Goal: Task Accomplishment & Management: Manage account settings

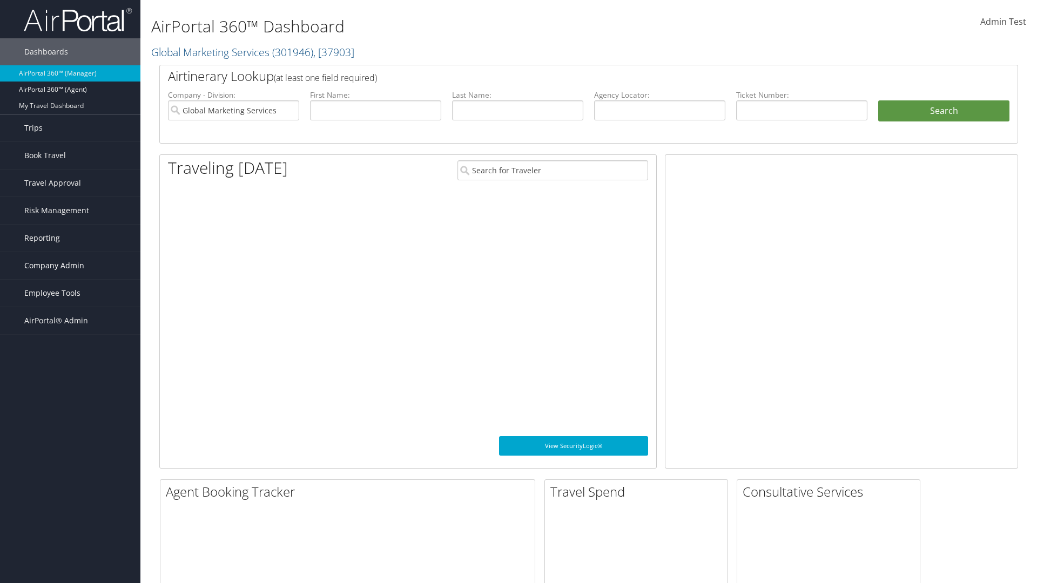
click at [70, 266] on span "Company Admin" at bounding box center [54, 265] width 60 height 27
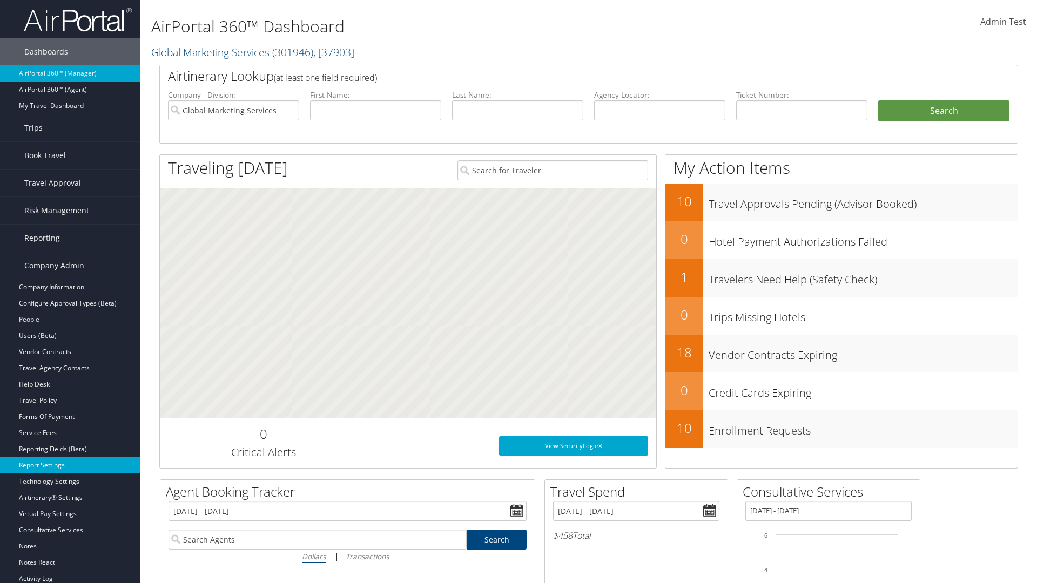
click at [70, 466] on link "Report Settings" at bounding box center [70, 465] width 140 height 16
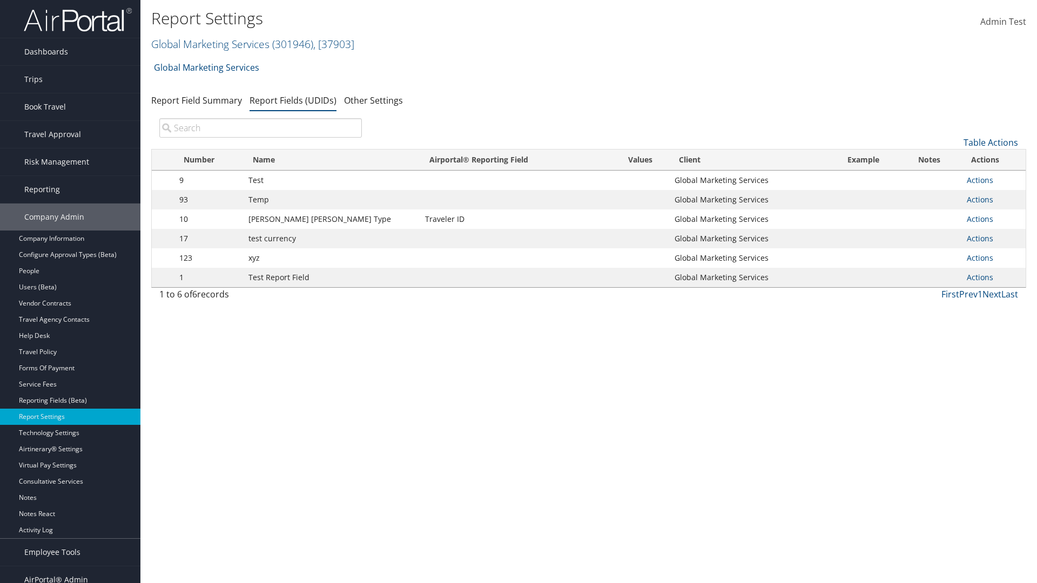
click at [260, 128] on input "search" at bounding box center [260, 127] width 203 height 19
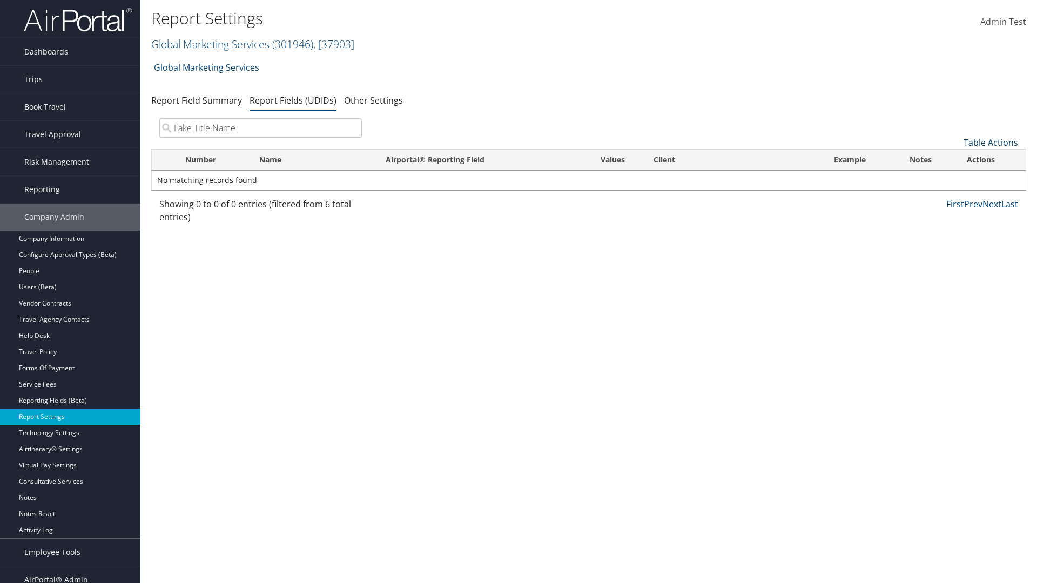
type input "Fake Title Name"
click at [991, 143] on link "Table Actions" at bounding box center [991, 143] width 55 height 12
click at [954, 159] on link "New Record" at bounding box center [955, 159] width 142 height 18
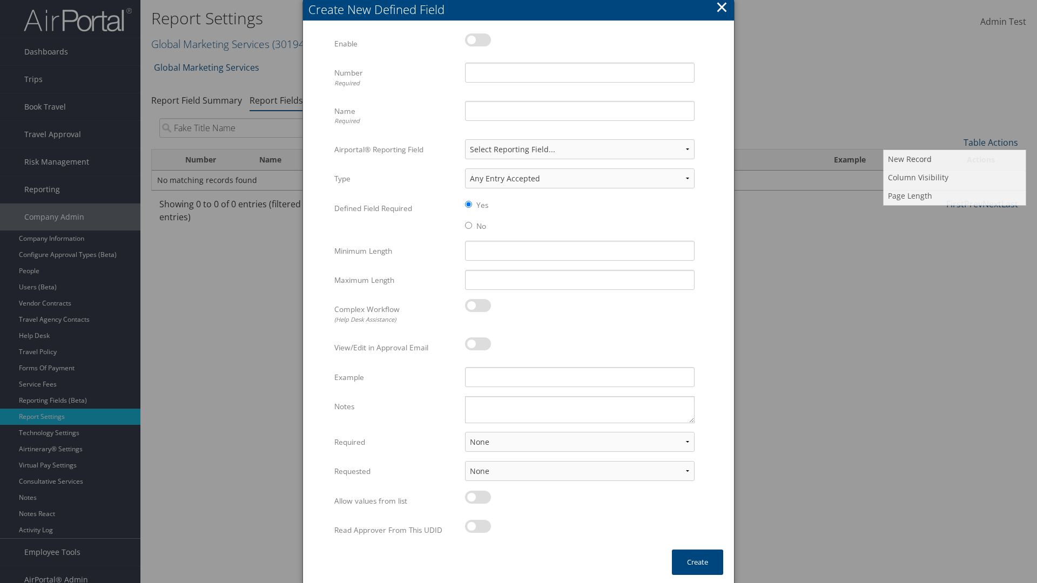
click at [478, 39] on label at bounding box center [478, 39] width 26 height 13
click at [477, 39] on input "checkbox" at bounding box center [473, 41] width 7 height 7
checkbox input "true"
click at [580, 111] on input "Name Required" at bounding box center [580, 111] width 230 height 20
type input "Fake Title Name"
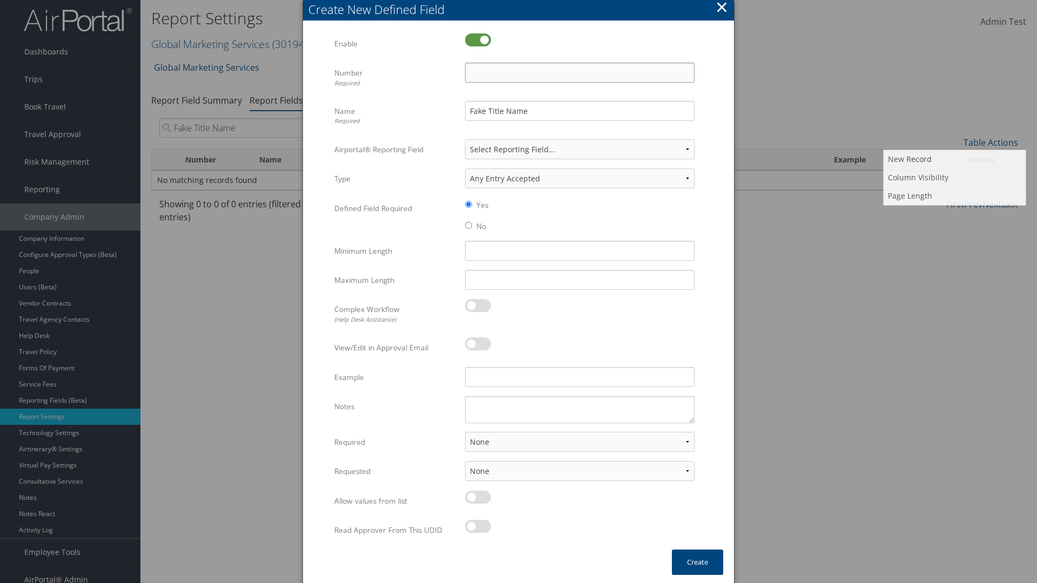
click at [580, 72] on input "Number Required" at bounding box center [580, 73] width 230 height 20
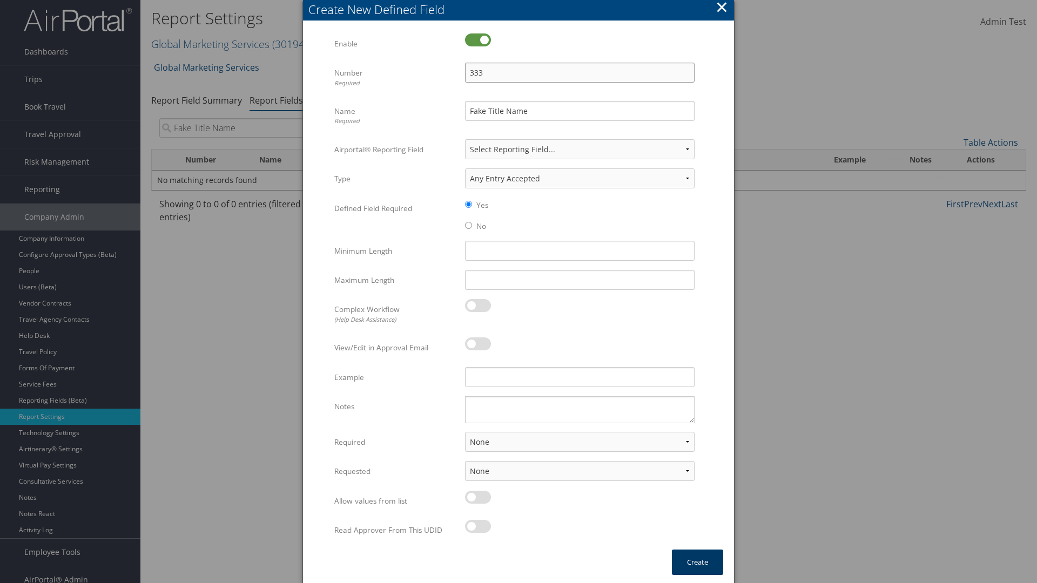
type input "333"
click at [697, 562] on button "Create" at bounding box center [697, 562] width 51 height 25
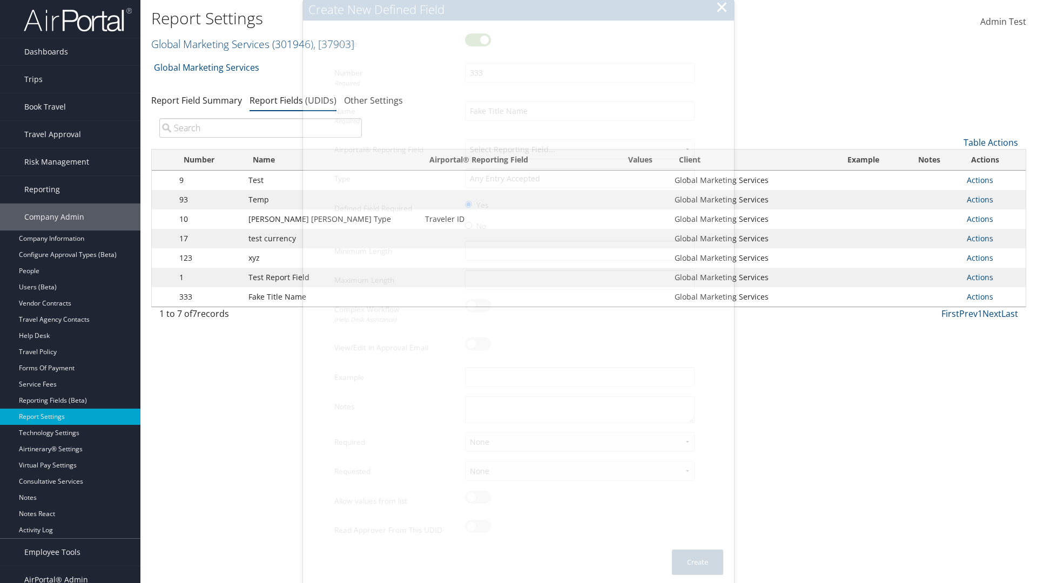
scroll to position [11, 0]
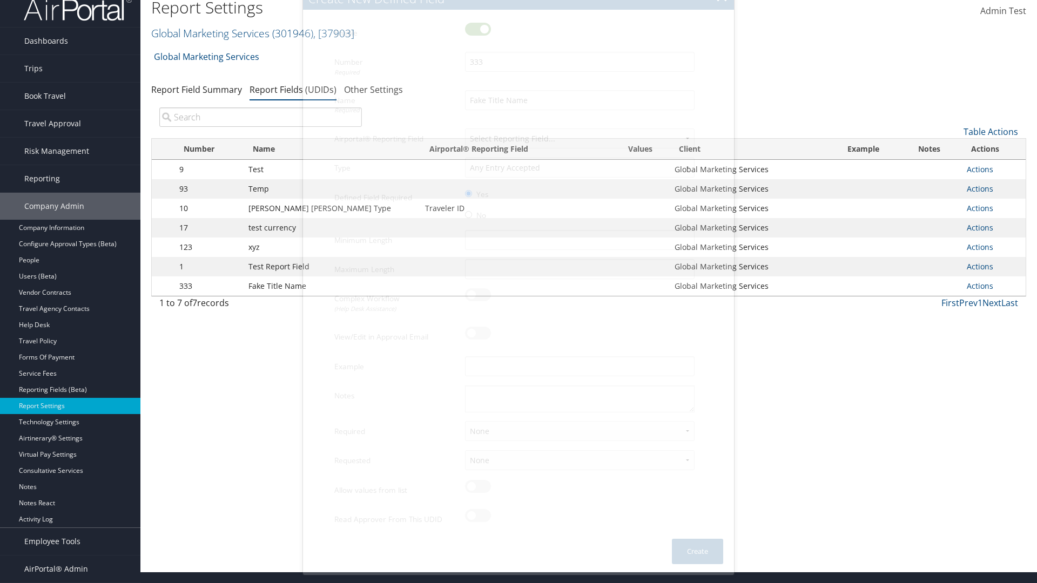
click at [260, 117] on input "search" at bounding box center [260, 116] width 203 height 19
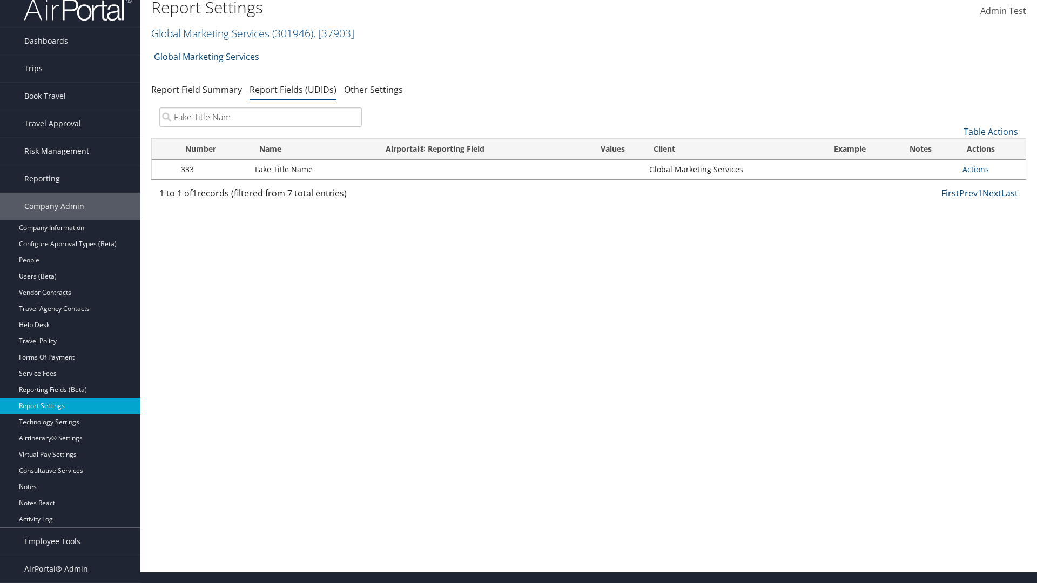
type input "Fake Title Name"
click at [260, 117] on input "search" at bounding box center [260, 116] width 203 height 19
type input "333"
click at [975, 169] on link "Actions" at bounding box center [976, 169] width 26 height 10
click at [0, 0] on link "Edit" at bounding box center [0, 0] width 0 height 0
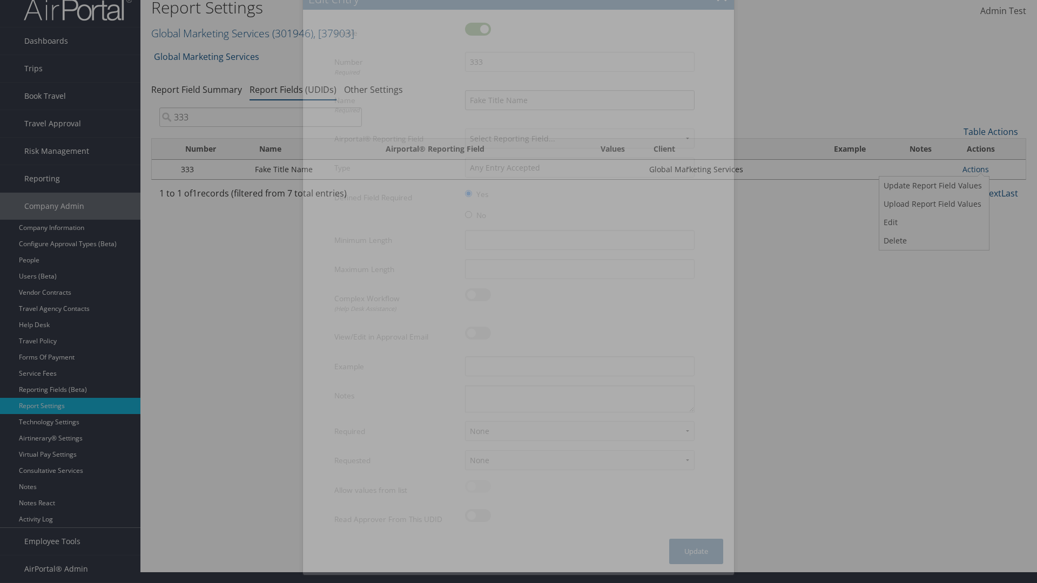
click at [580, 100] on input "Fake Title Name" at bounding box center [580, 100] width 230 height 20
type input "Fake Title Name Edit"
click at [580, 72] on input "333" at bounding box center [580, 62] width 230 height 20
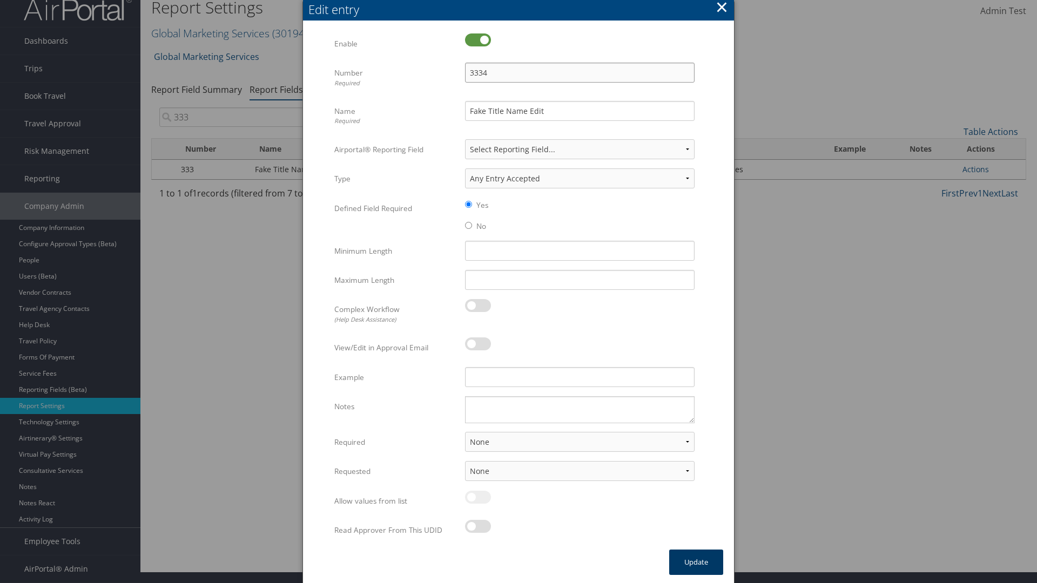
type input "3334"
click at [696, 562] on button "Update" at bounding box center [696, 562] width 54 height 25
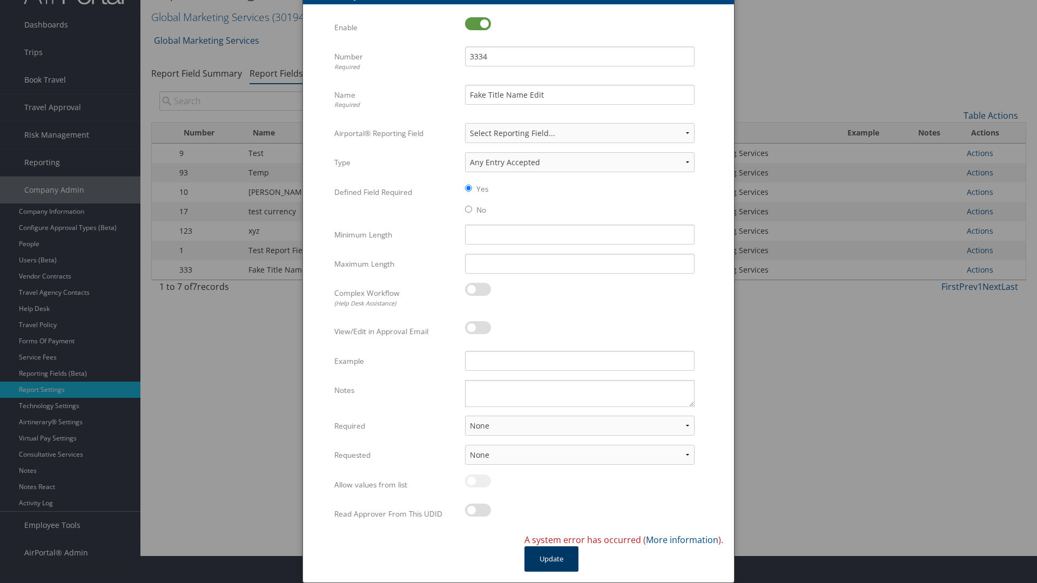
scroll to position [0, 0]
